Goal: Task Accomplishment & Management: Use online tool/utility

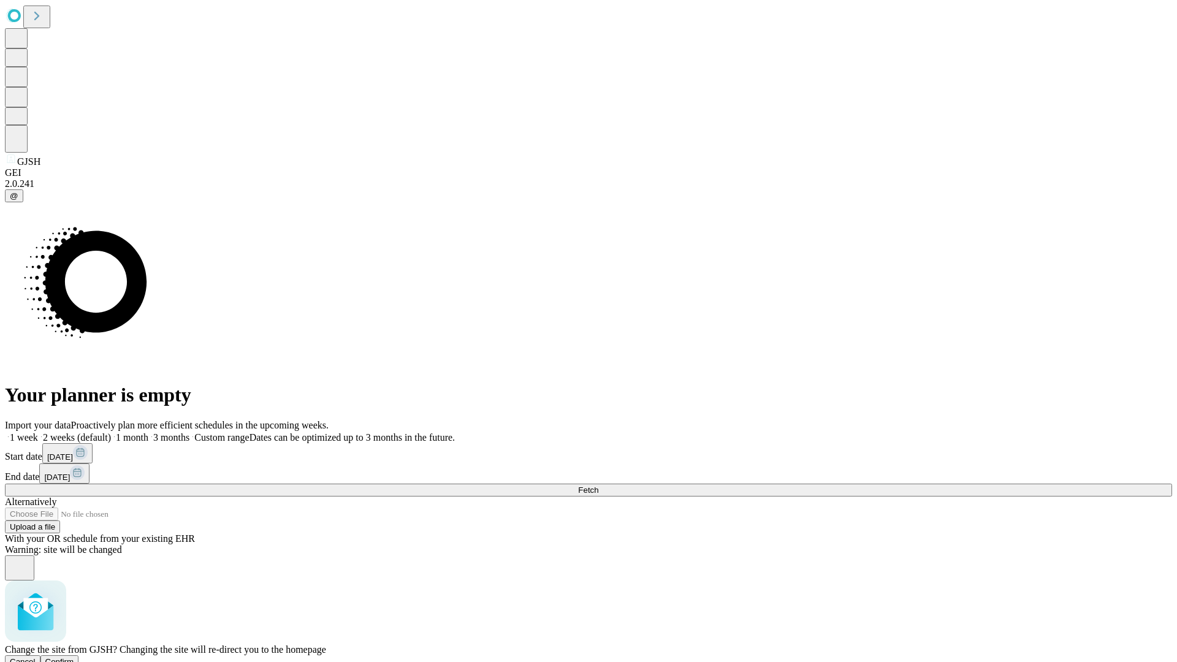
click at [74, 657] on span "Confirm" at bounding box center [59, 661] width 29 height 9
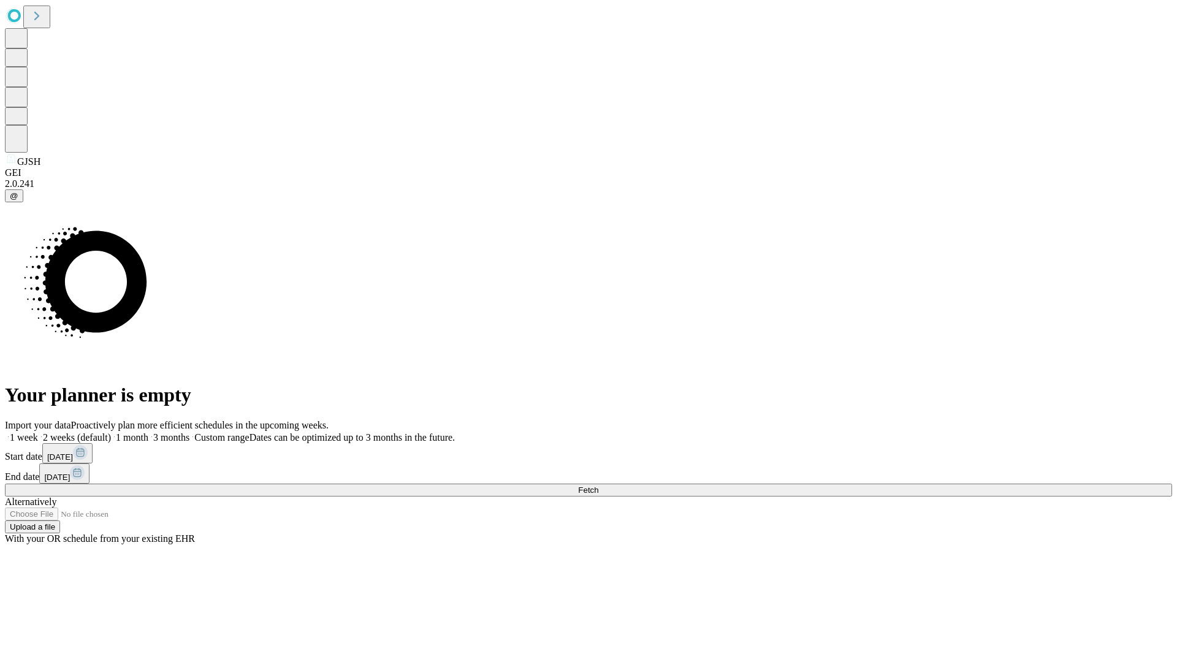
click at [148, 432] on label "1 month" at bounding box center [129, 437] width 37 height 10
click at [598, 486] on span "Fetch" at bounding box center [588, 490] width 20 height 9
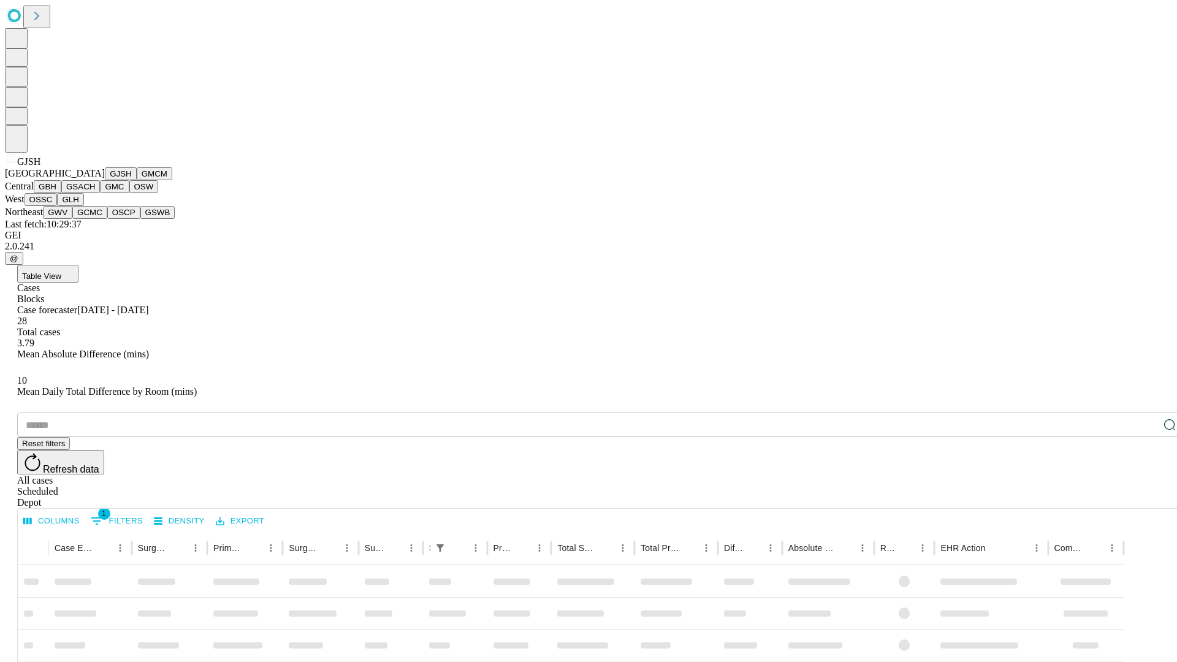
click at [137, 180] on button "GMCM" at bounding box center [155, 173] width 36 height 13
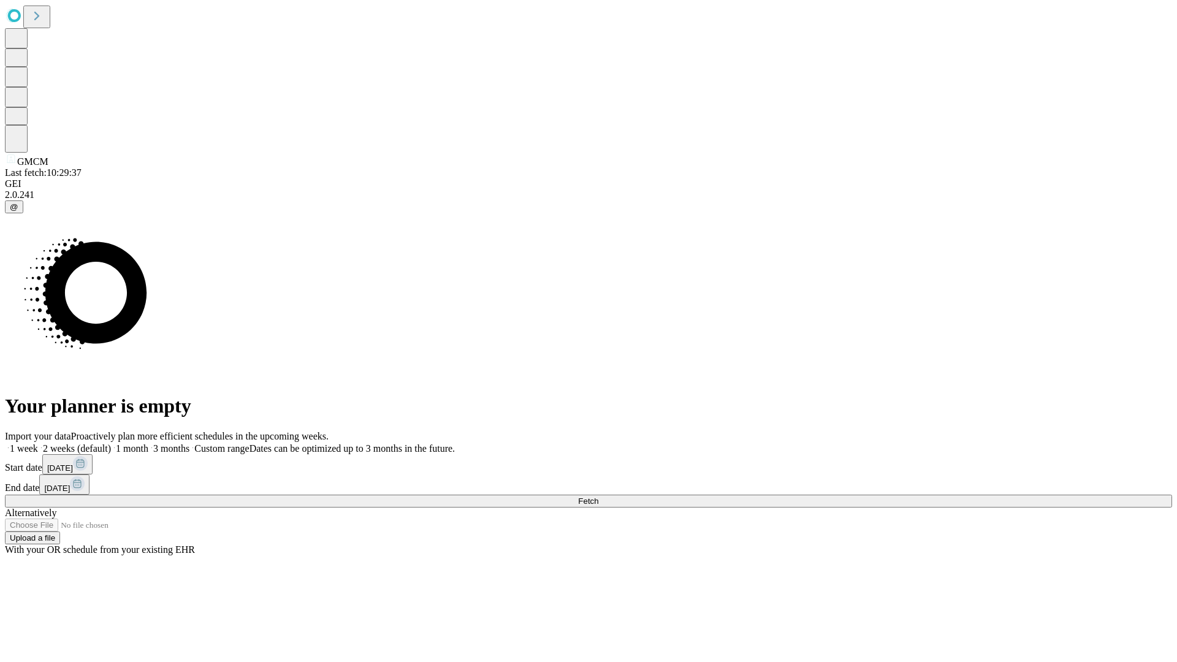
click at [148, 443] on label "1 month" at bounding box center [129, 448] width 37 height 10
click at [598, 497] on span "Fetch" at bounding box center [588, 501] width 20 height 9
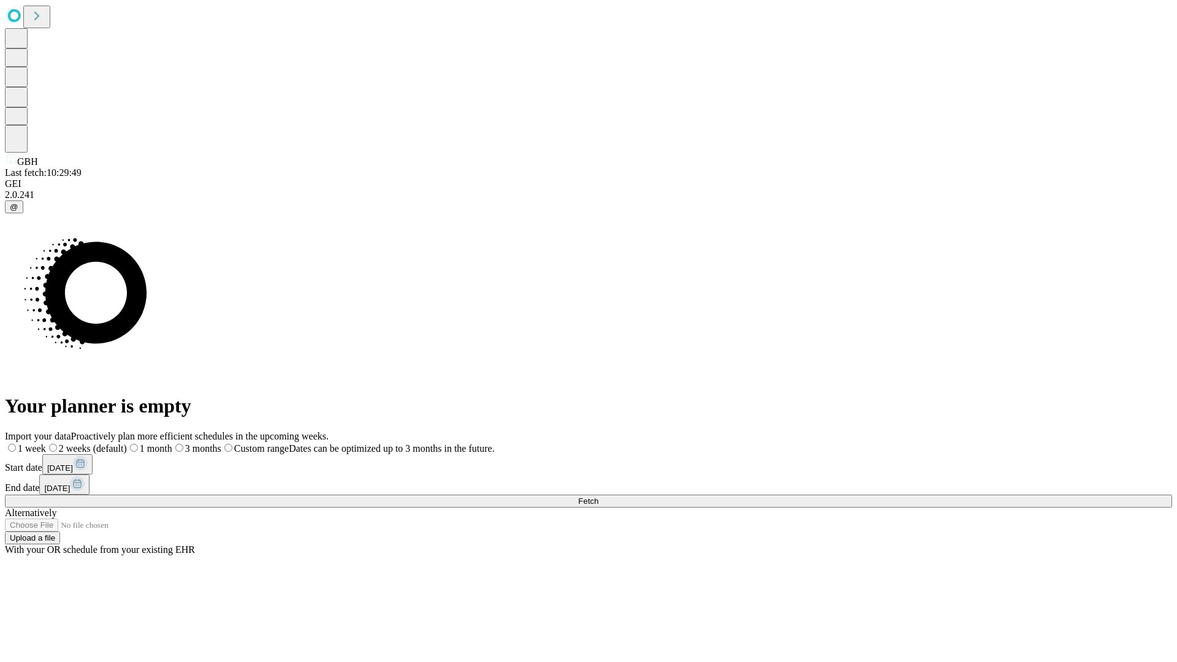
click at [172, 443] on label "1 month" at bounding box center [149, 448] width 45 height 10
click at [598, 497] on span "Fetch" at bounding box center [588, 501] width 20 height 9
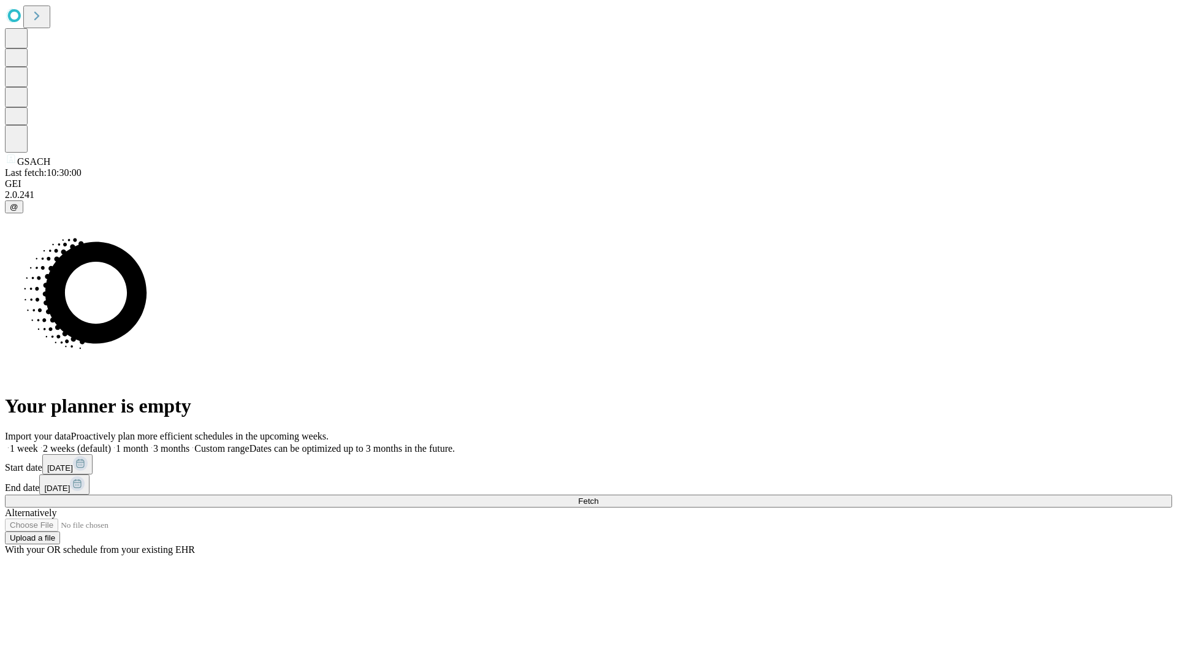
click at [148, 443] on label "1 month" at bounding box center [129, 448] width 37 height 10
click at [598, 497] on span "Fetch" at bounding box center [588, 501] width 20 height 9
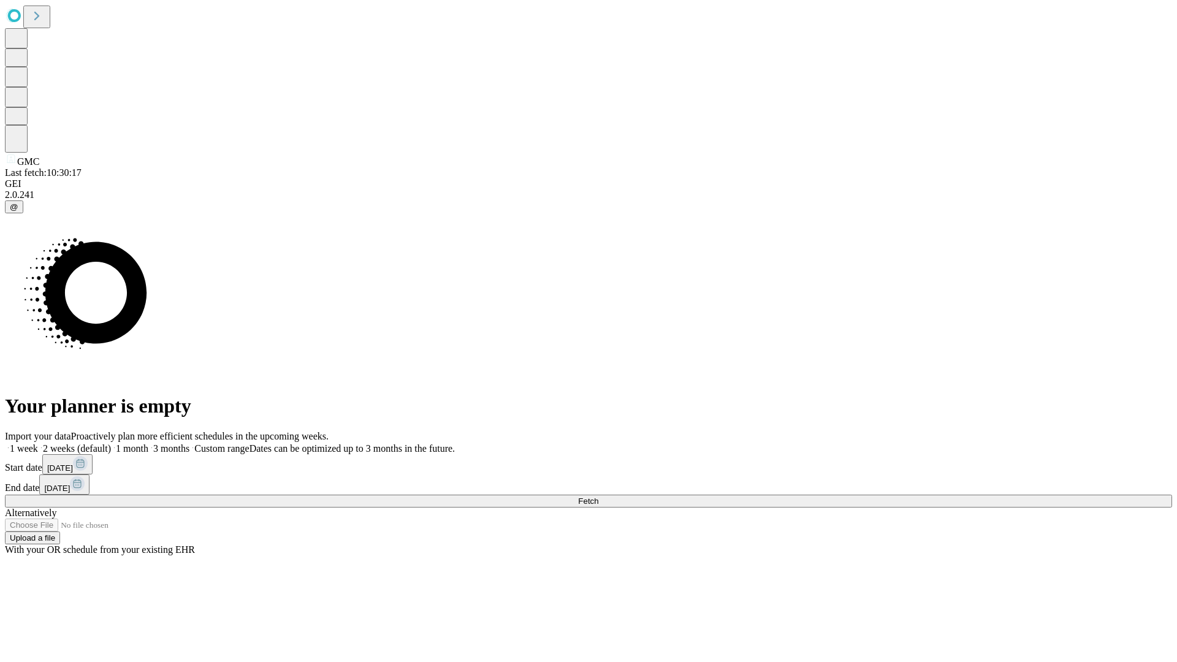
click at [148, 443] on label "1 month" at bounding box center [129, 448] width 37 height 10
click at [598, 497] on span "Fetch" at bounding box center [588, 501] width 20 height 9
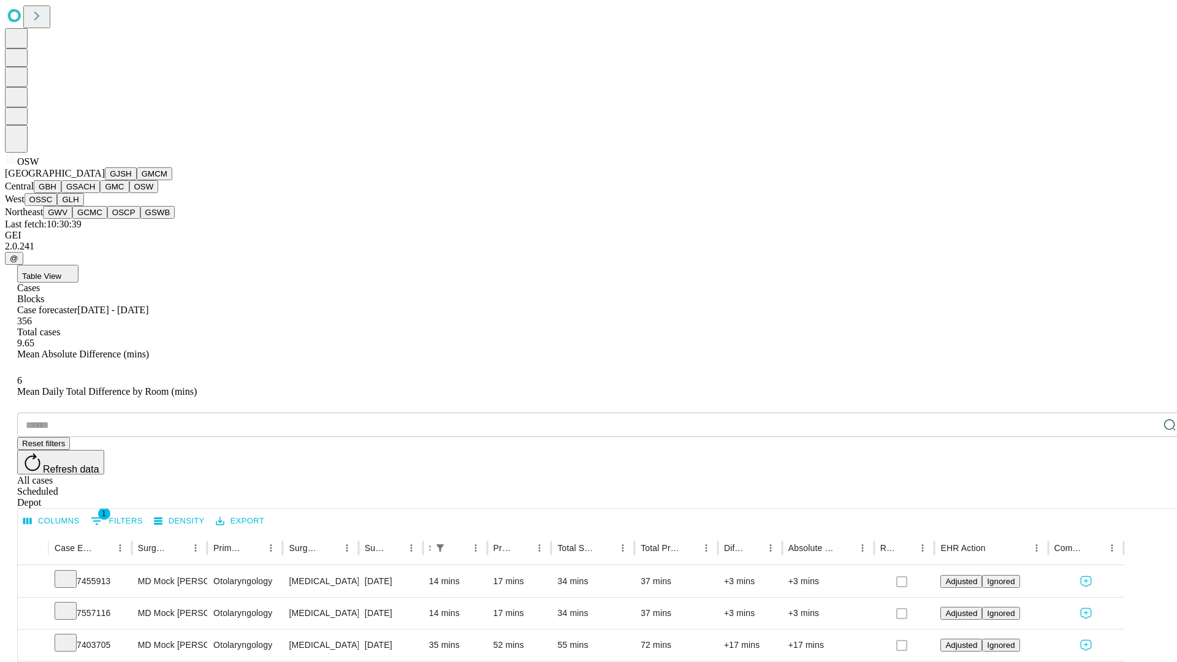
click at [58, 206] on button "OSSC" at bounding box center [41, 199] width 33 height 13
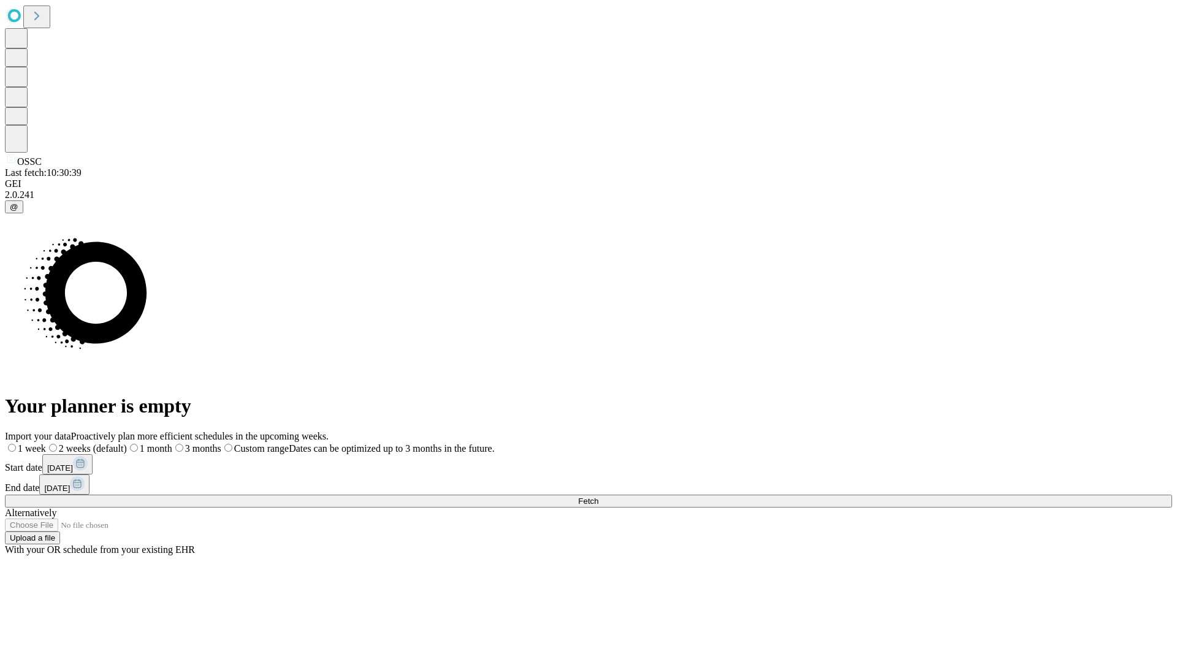
click at [172, 443] on label "1 month" at bounding box center [149, 448] width 45 height 10
click at [598, 497] on span "Fetch" at bounding box center [588, 501] width 20 height 9
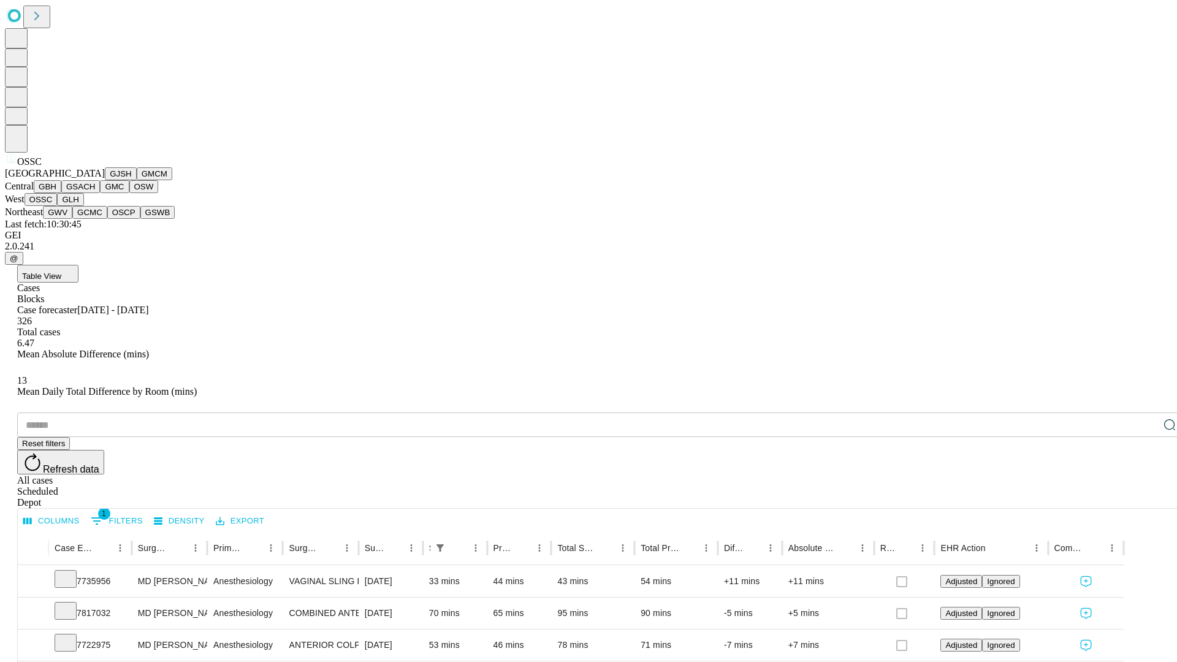
click at [83, 206] on button "GLH" at bounding box center [70, 199] width 26 height 13
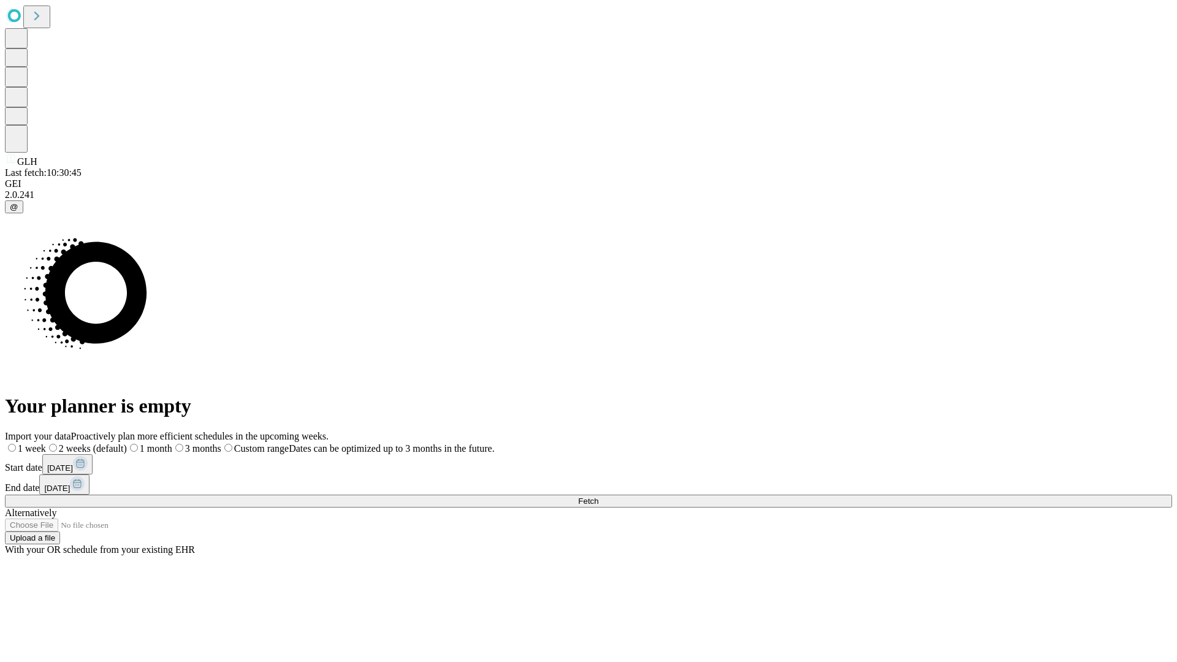
click at [172, 443] on label "1 month" at bounding box center [149, 448] width 45 height 10
click at [598, 497] on span "Fetch" at bounding box center [588, 501] width 20 height 9
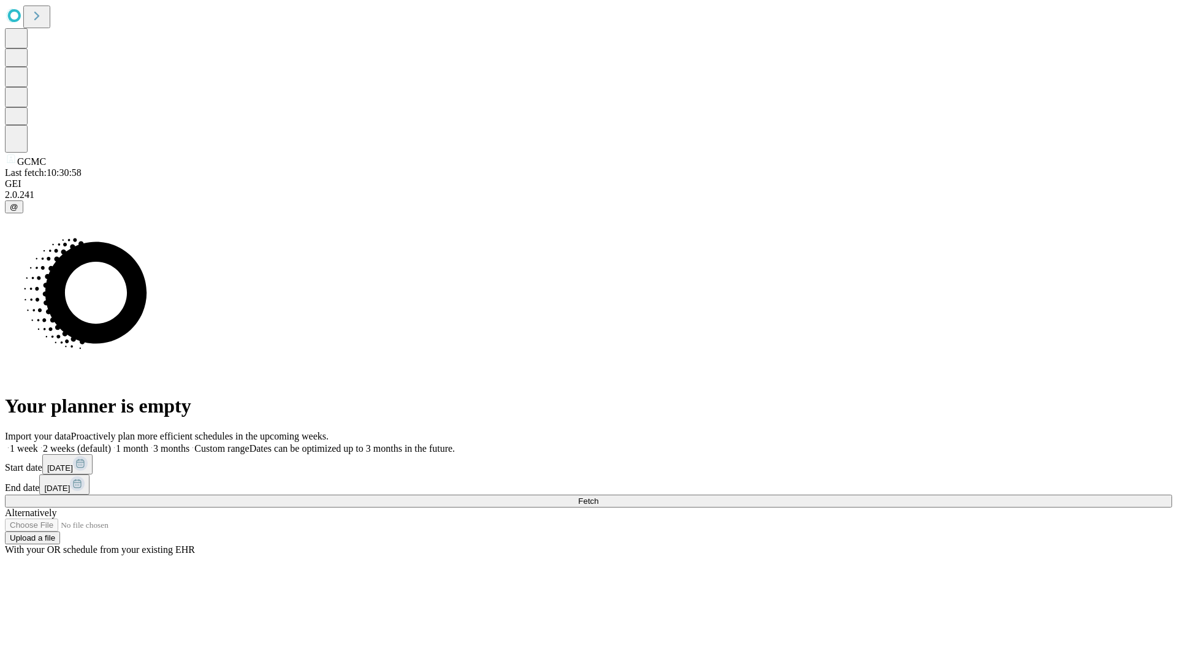
click at [148, 443] on label "1 month" at bounding box center [129, 448] width 37 height 10
click at [598, 497] on span "Fetch" at bounding box center [588, 501] width 20 height 9
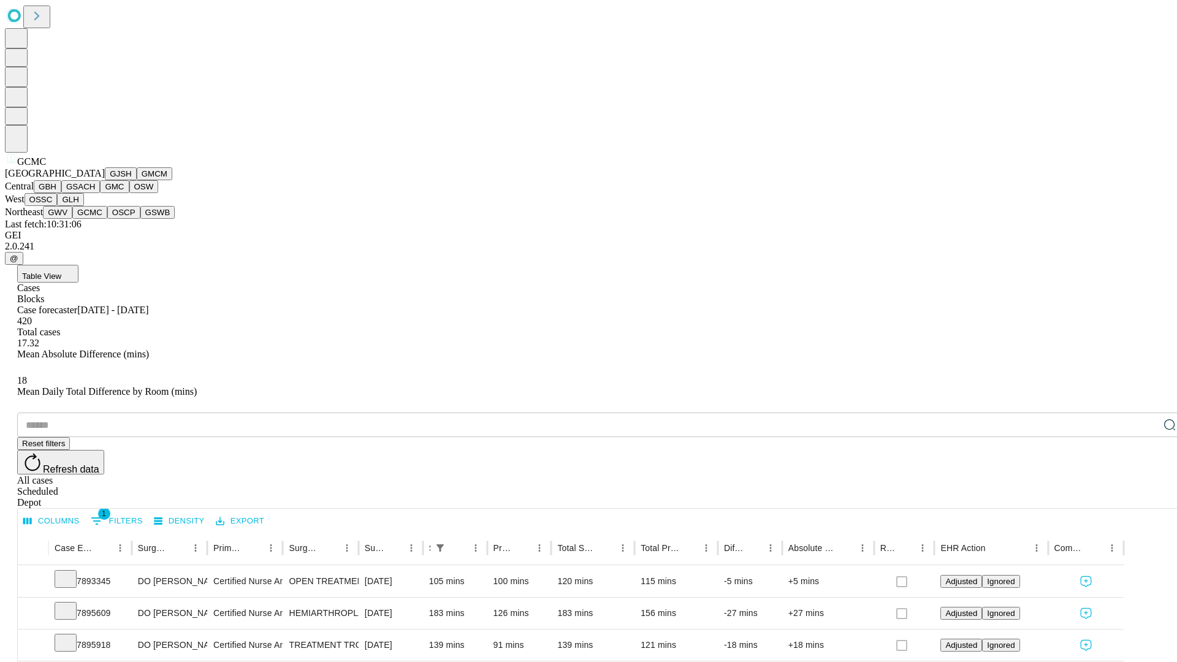
click at [107, 219] on button "OSCP" at bounding box center [123, 212] width 33 height 13
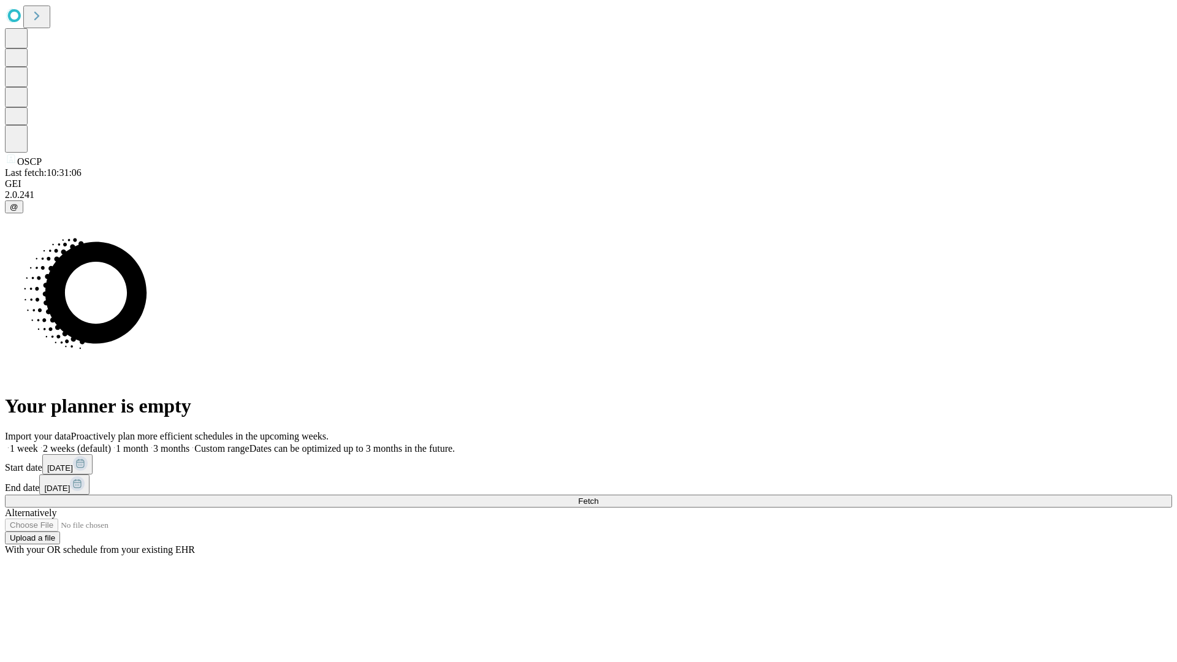
click at [148, 443] on label "1 month" at bounding box center [129, 448] width 37 height 10
click at [598, 497] on span "Fetch" at bounding box center [588, 501] width 20 height 9
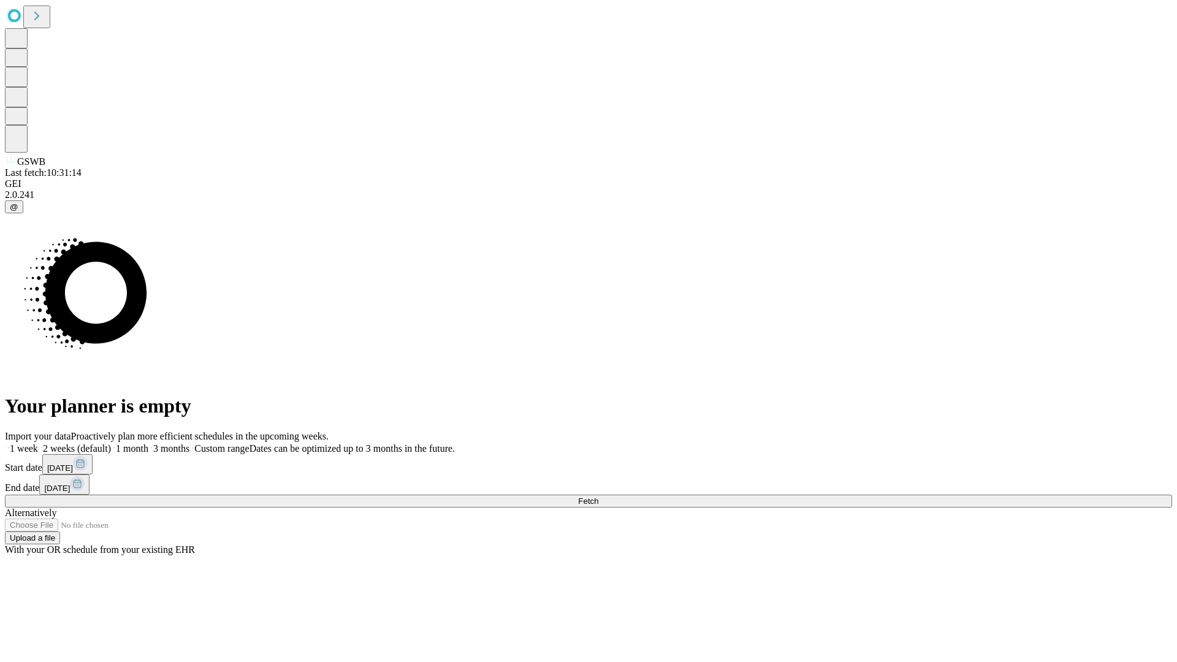
click at [148, 443] on label "1 month" at bounding box center [129, 448] width 37 height 10
click at [598, 497] on span "Fetch" at bounding box center [588, 501] width 20 height 9
